Goal: Use online tool/utility: Utilize a website feature to perform a specific function

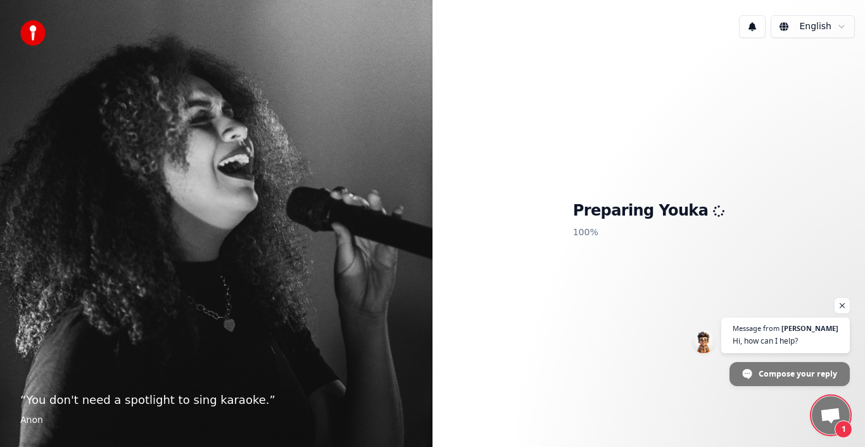
scroll to position [30, 0]
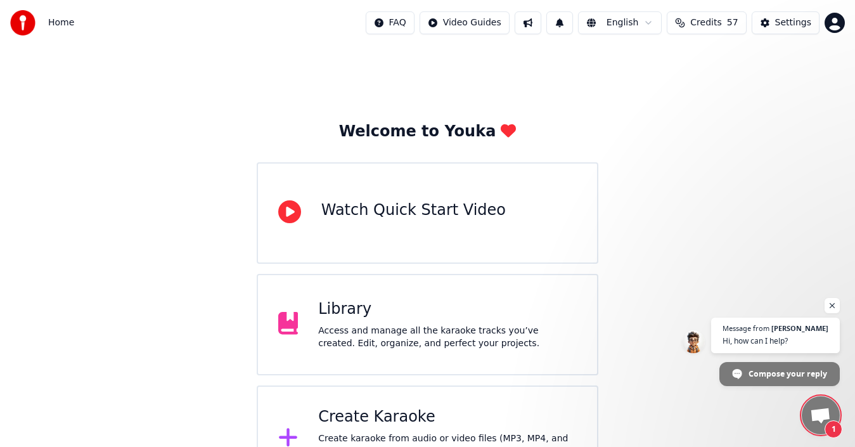
click at [404, 407] on div "Create Karaoke" at bounding box center [447, 417] width 258 height 20
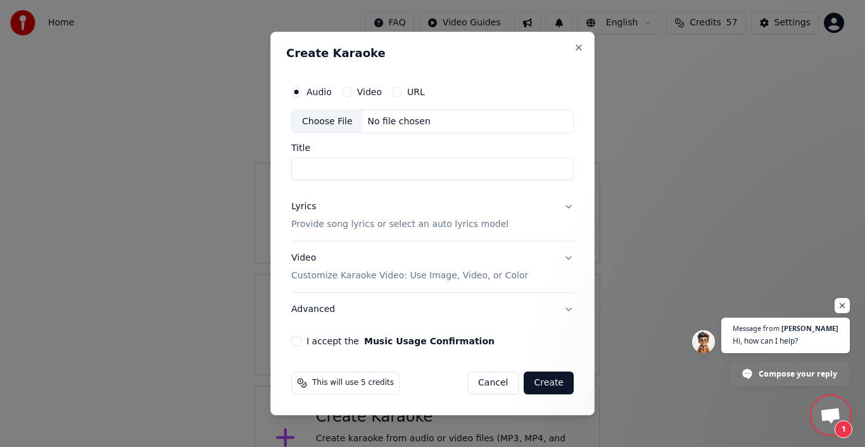
click at [342, 120] on div "Choose File" at bounding box center [327, 121] width 71 height 23
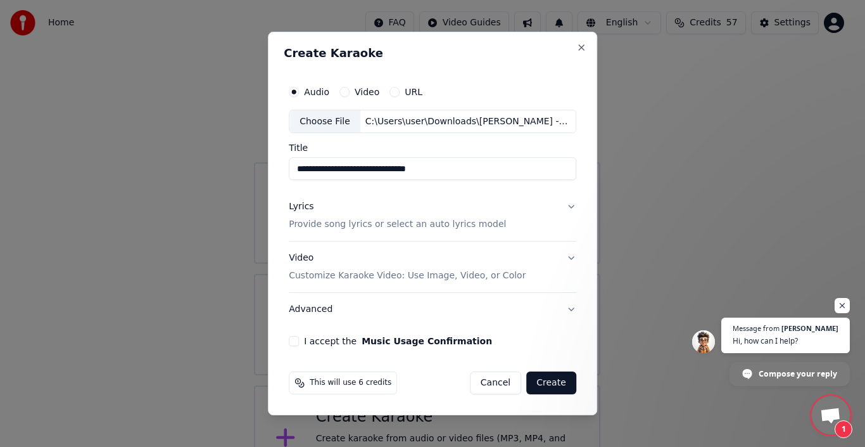
type input "**********"
click at [315, 217] on div "Lyrics Provide song lyrics or select an auto lyrics model" at bounding box center [397, 216] width 217 height 30
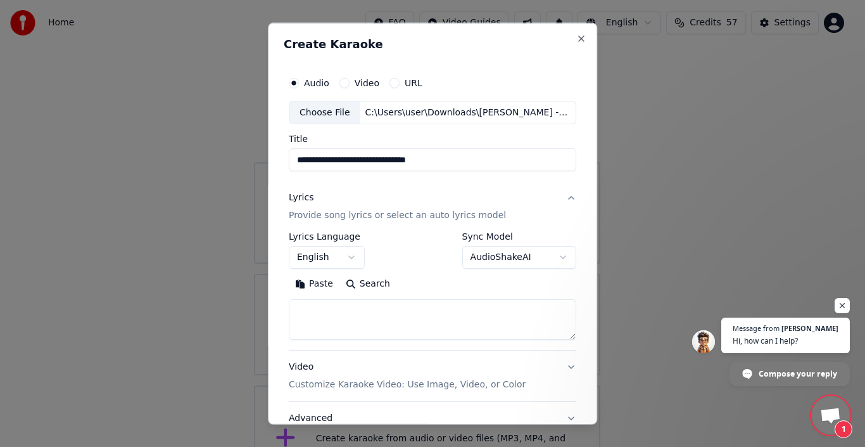
click at [333, 310] on textarea at bounding box center [433, 319] width 288 height 41
paste textarea "**********"
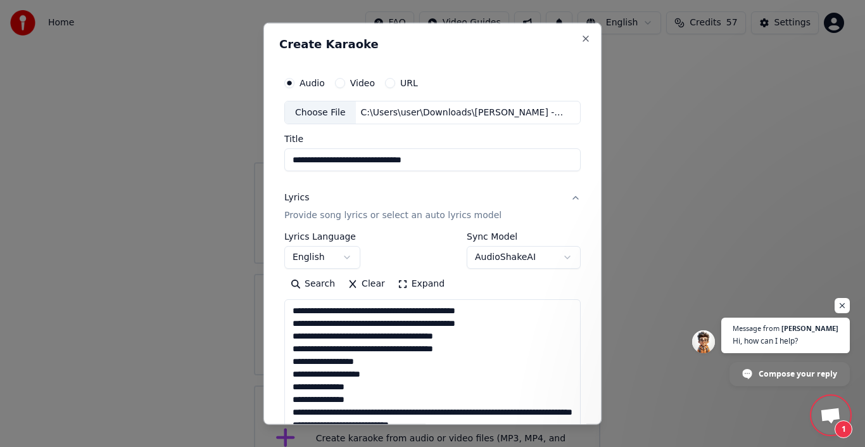
scroll to position [573, 0]
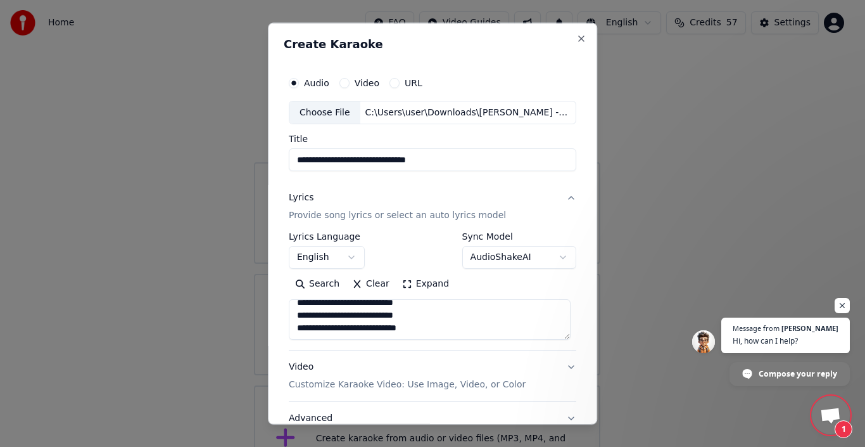
type textarea "**********"
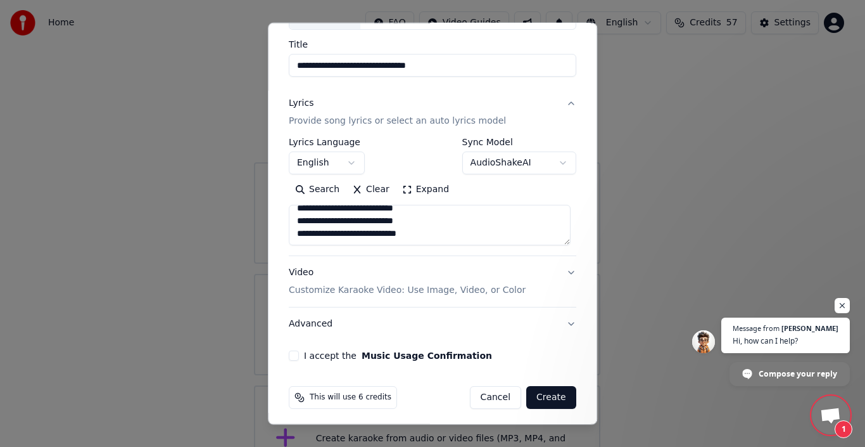
scroll to position [99, 0]
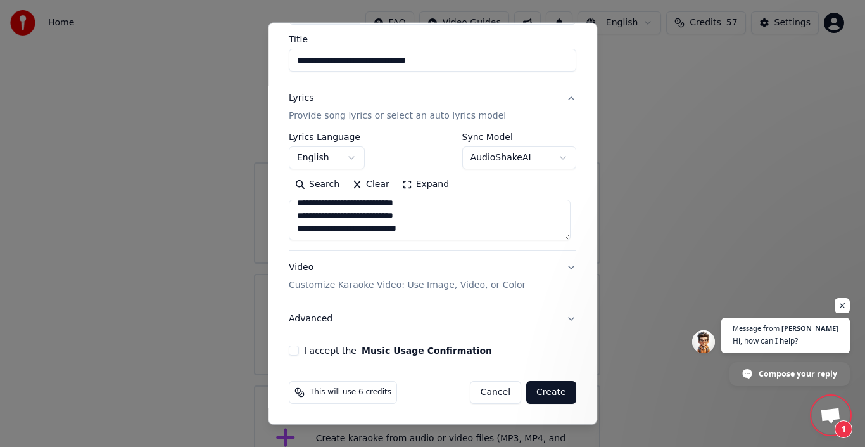
click at [485, 293] on button "Video Customize Karaoke Video: Use Image, Video, or Color" at bounding box center [433, 276] width 288 height 51
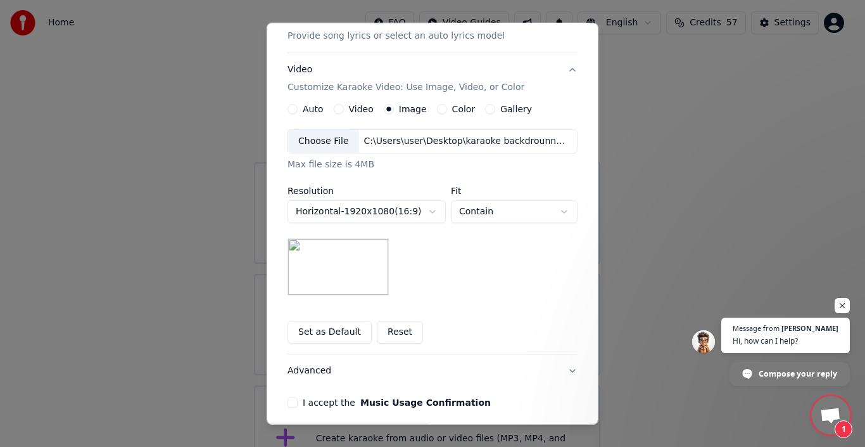
scroll to position [182, 0]
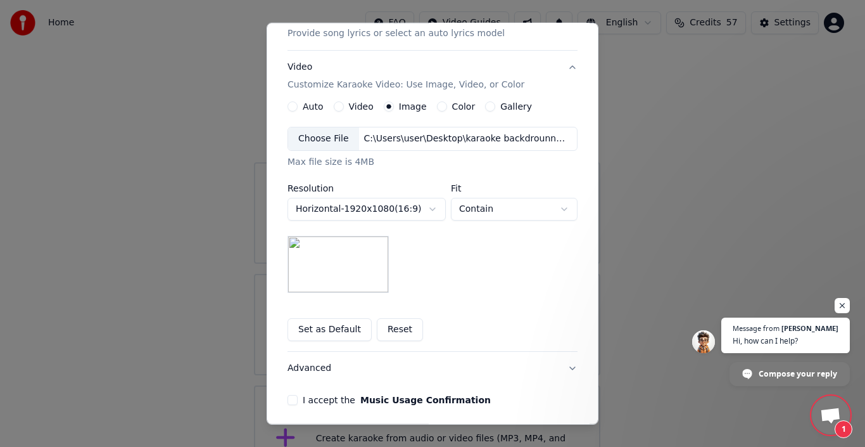
click at [368, 257] on img at bounding box center [338, 264] width 101 height 57
click at [305, 252] on img at bounding box center [338, 264] width 101 height 57
click at [327, 140] on div "Choose File" at bounding box center [323, 138] width 71 height 23
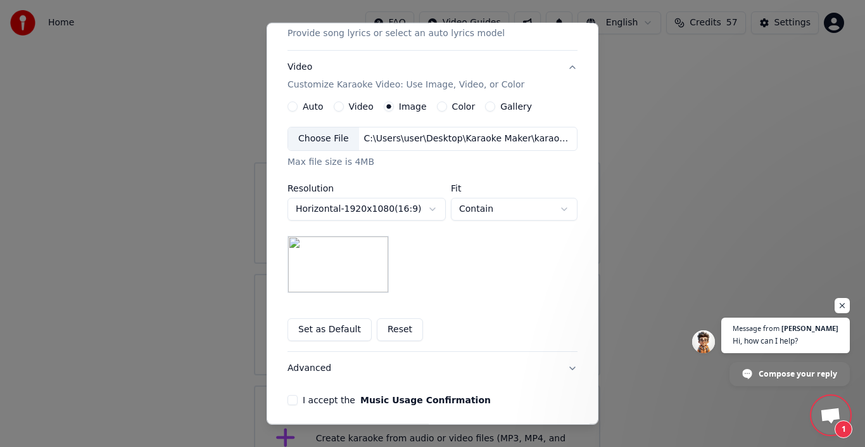
click at [323, 327] on button "Set as Default" at bounding box center [330, 329] width 84 height 23
click at [291, 398] on button "I accept the Music Usage Confirmation" at bounding box center [293, 400] width 10 height 10
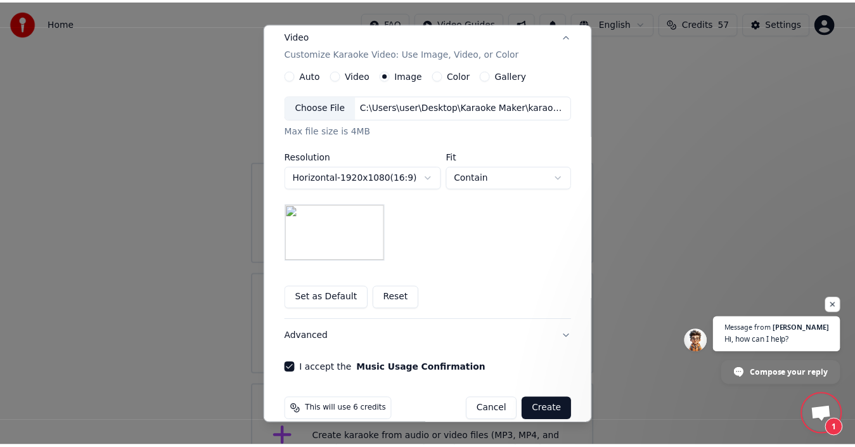
scroll to position [231, 0]
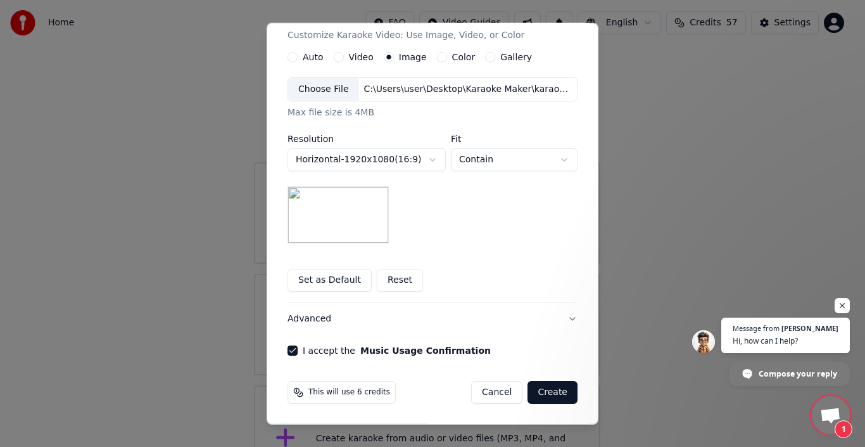
click at [548, 390] on button "Create" at bounding box center [553, 392] width 50 height 23
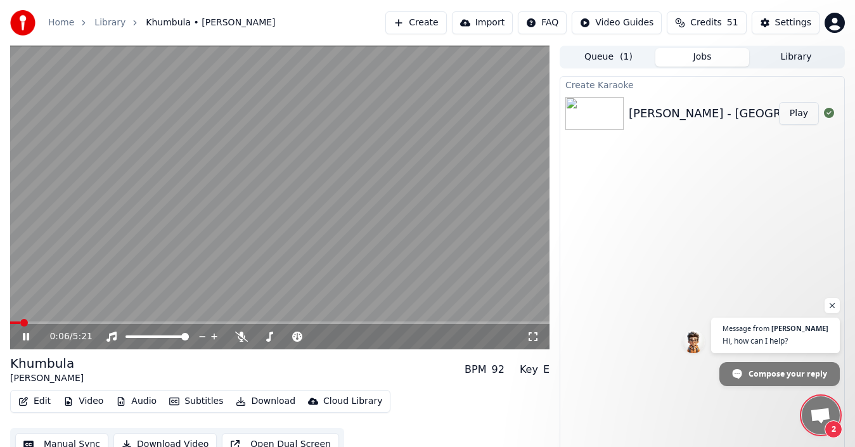
click at [20, 323] on span at bounding box center [15, 322] width 10 height 3
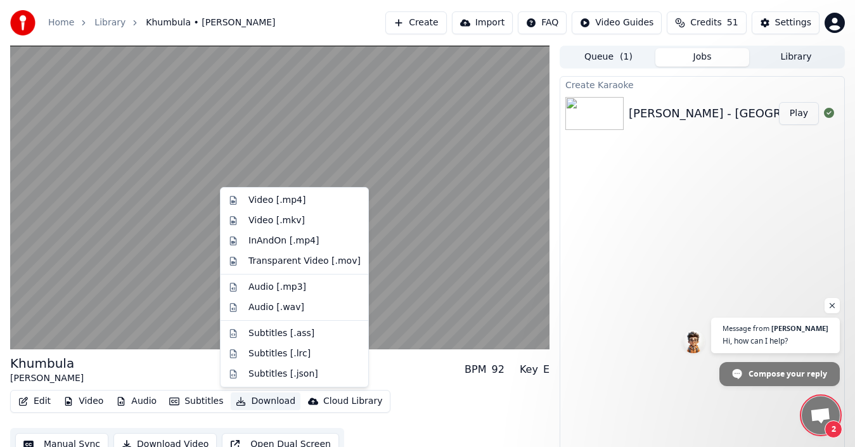
click at [258, 398] on button "Download" at bounding box center [266, 401] width 70 height 18
click at [293, 201] on div "Video [.mp4]" at bounding box center [276, 200] width 57 height 13
